Goal: Task Accomplishment & Management: Manage account settings

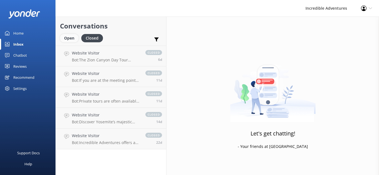
click at [69, 37] on div "Open" at bounding box center [69, 38] width 19 height 8
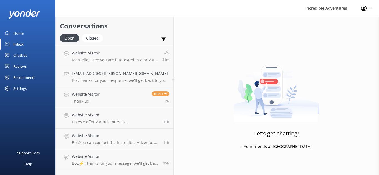
click at [371, 6] on div "Profile Settings Logout" at bounding box center [366, 8] width 25 height 17
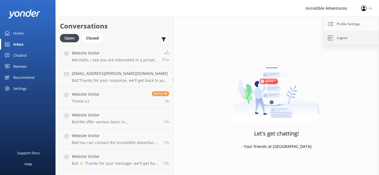
click at [340, 39] on link "Logout" at bounding box center [351, 38] width 55 height 14
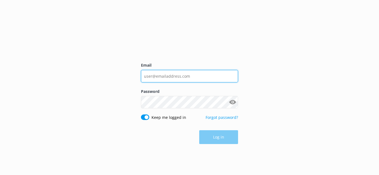
type input "[PERSON_NAME][EMAIL_ADDRESS][DOMAIN_NAME]"
